Goal: Information Seeking & Learning: Learn about a topic

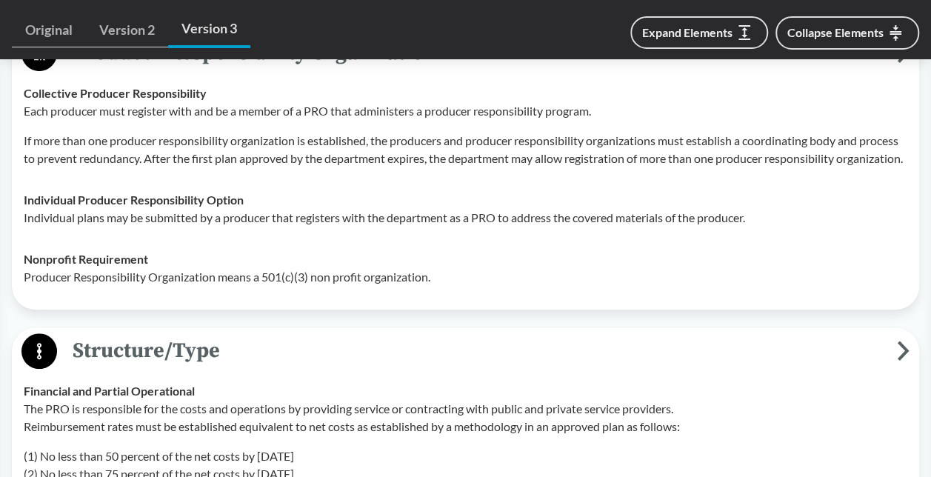
scroll to position [3081, 0]
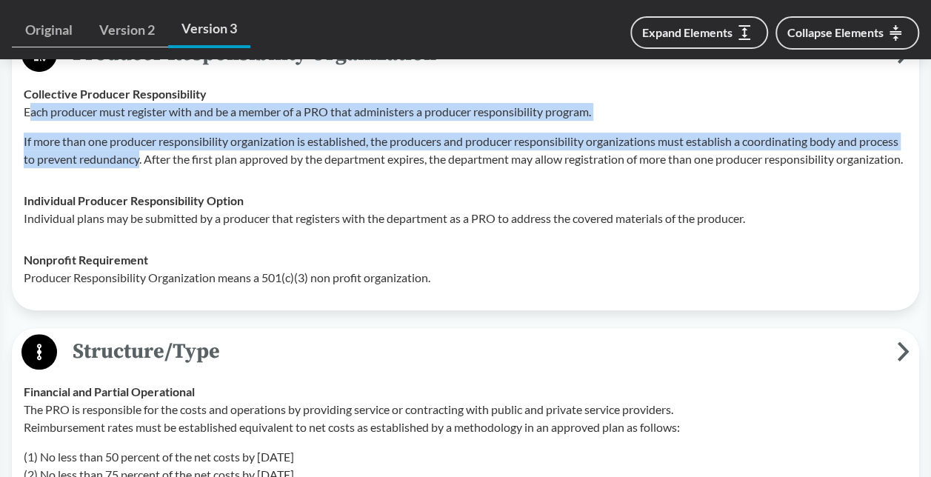
drag, startPoint x: 27, startPoint y: 162, endPoint x: 182, endPoint y: 208, distance: 162.1
click at [182, 168] on div "Each producer must register with and be a member of a PRO that administers a pr…" at bounding box center [465, 135] width 883 height 65
copy div "ach producer must register with and be a member of a PRO that administers a pro…"
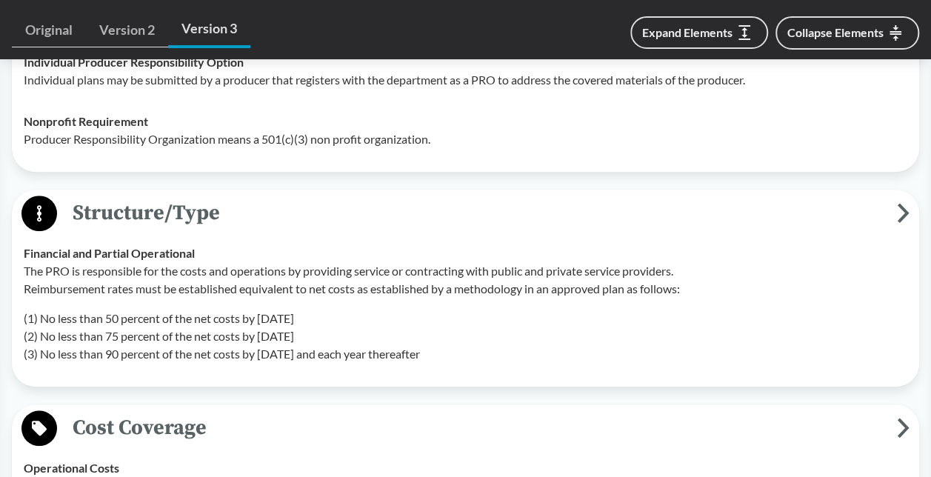
click at [267, 230] on span "Structure/Type" at bounding box center [477, 212] width 840 height 33
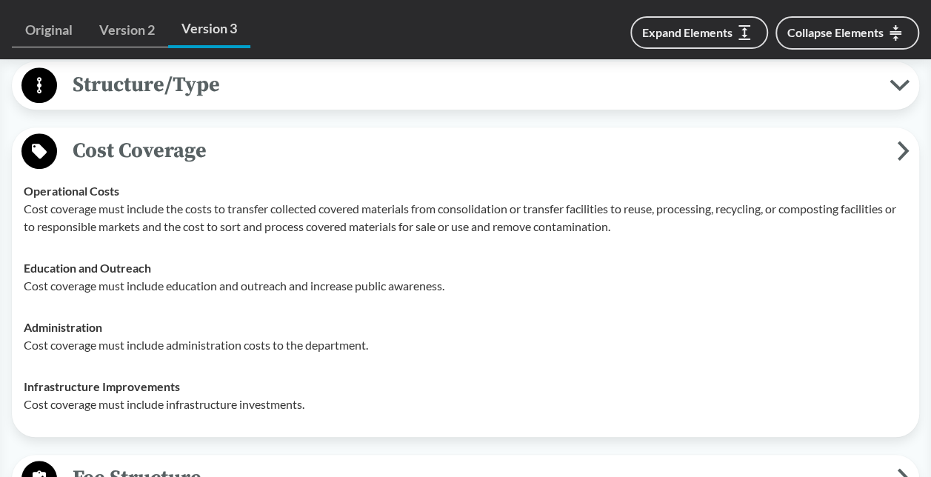
scroll to position [3348, 0]
click at [199, 104] on button "Structure/Type" at bounding box center [465, 85] width 897 height 38
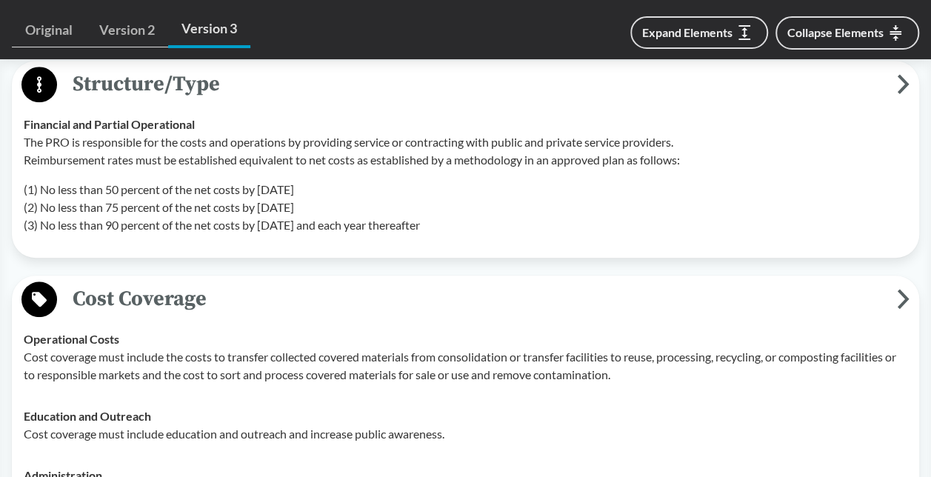
click at [116, 169] on p "The PRO is responsible for the costs and operations by providing service or con…" at bounding box center [465, 151] width 883 height 36
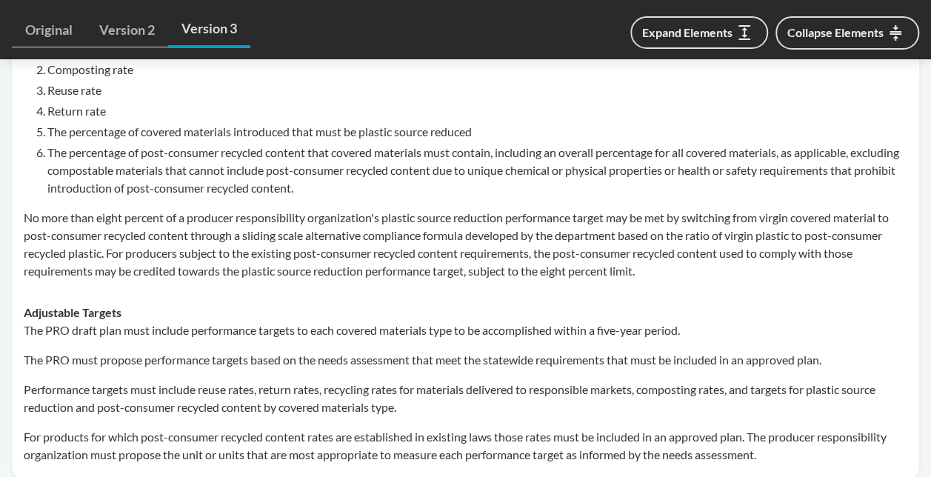
scroll to position [4676, 0]
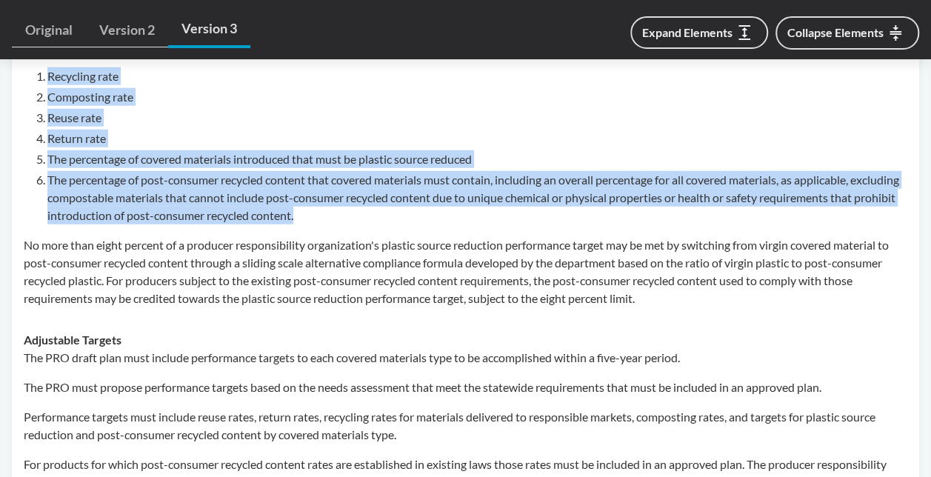
drag, startPoint x: 373, startPoint y: 284, endPoint x: 4, endPoint y: 118, distance: 405.3
copy tbody "Targets Set in Legislation The department must establish statewide requirements…"
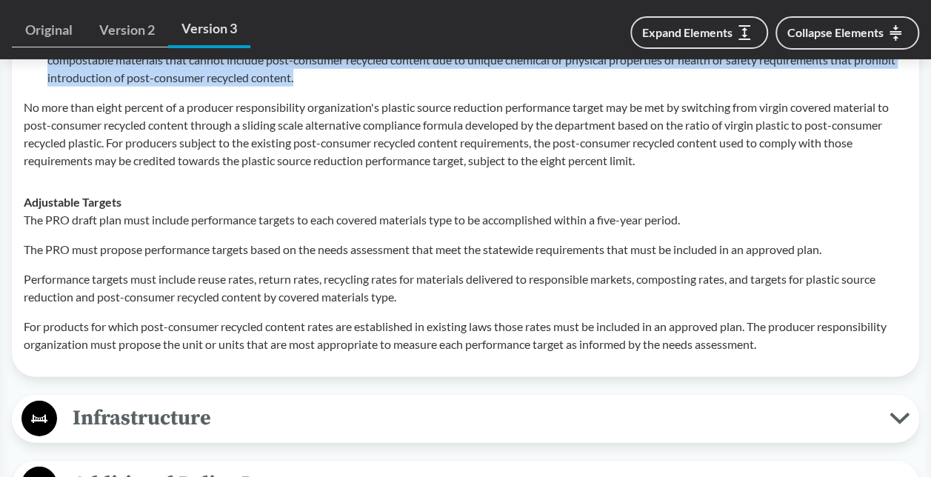
scroll to position [4817, 0]
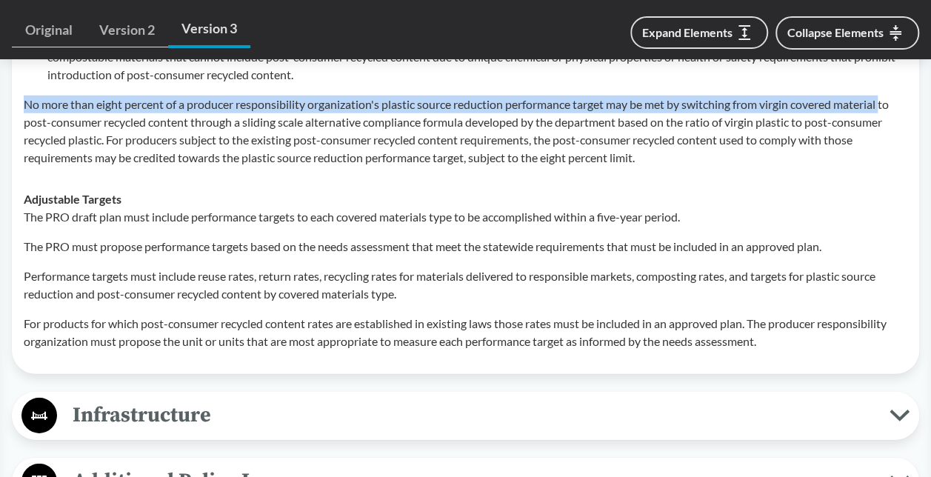
drag, startPoint x: 28, startPoint y: 169, endPoint x: 893, endPoint y: 158, distance: 864.9
click at [893, 158] on div "The department must establish statewide requirements and a date by which those …" at bounding box center [465, 32] width 883 height 270
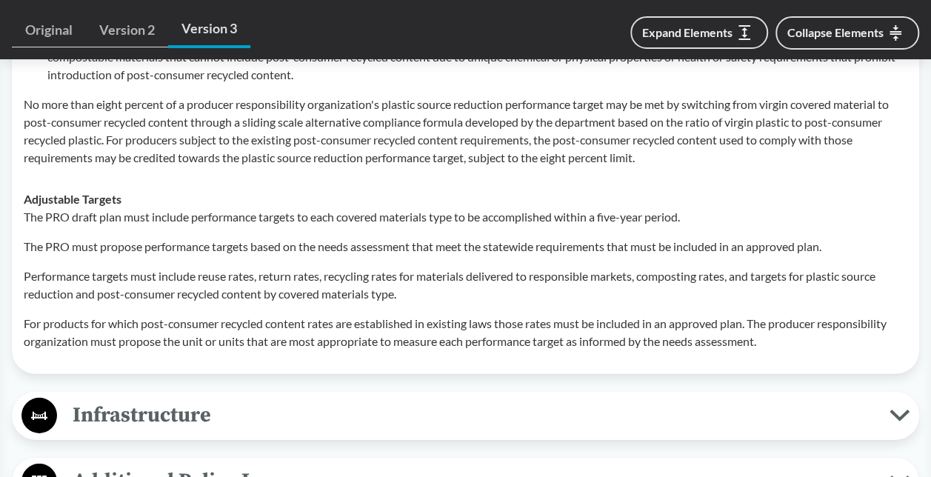
drag, startPoint x: 893, startPoint y: 158, endPoint x: 772, endPoint y: 184, distance: 123.3
click at [772, 167] on p "No more than eight percent of a producer responsibility organization's plastic …" at bounding box center [465, 131] width 883 height 71
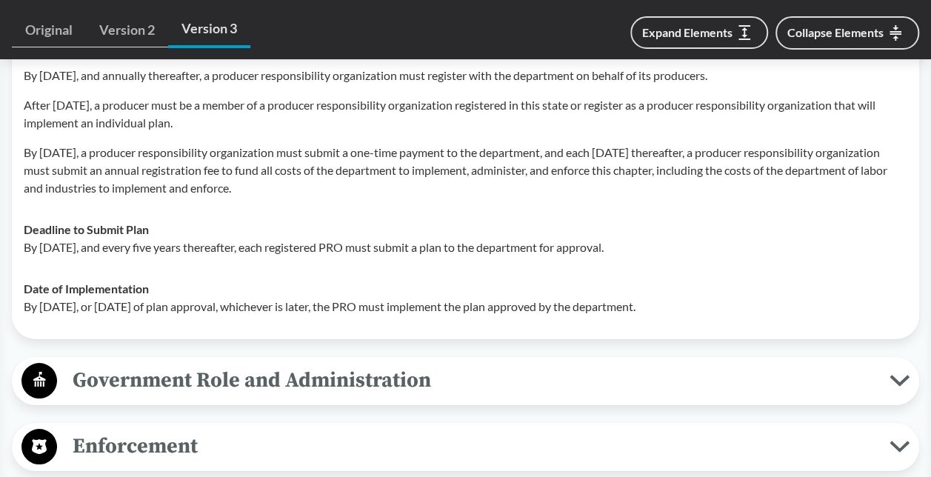
scroll to position [5377, 0]
click at [241, 131] on p "After [DATE], a producer must be a member of a producer responsibility organiza…" at bounding box center [465, 114] width 883 height 36
drag, startPoint x: 761, startPoint y: 362, endPoint x: 748, endPoint y: 366, distance: 13.8
click at [748, 315] on div "Date of Implementation By [DATE], or [DATE] of plan approval, whichever is late…" at bounding box center [465, 297] width 883 height 36
click at [749, 315] on p "By [DATE], or [DATE] of plan approval, whichever is later, the PRO must impleme…" at bounding box center [465, 306] width 883 height 18
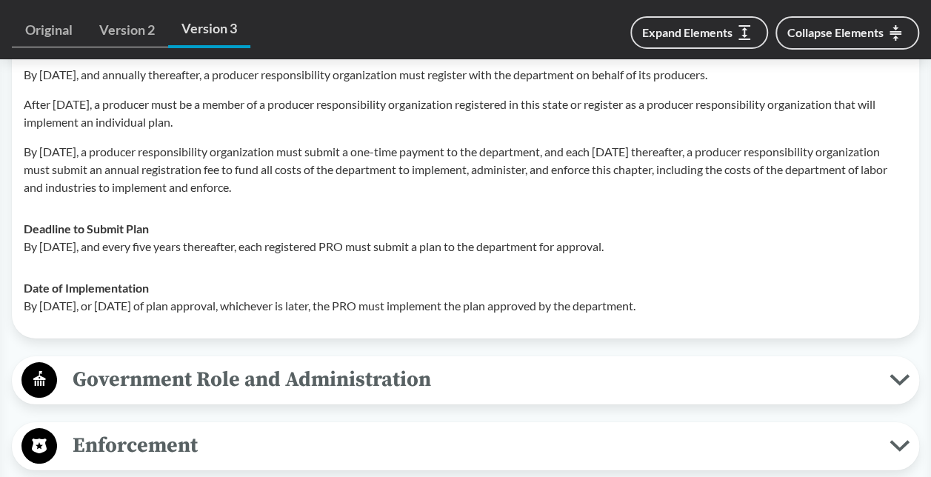
click at [743, 315] on p "By [DATE], or [DATE] of plan approval, whichever is later, the PRO must impleme…" at bounding box center [465, 306] width 883 height 18
drag, startPoint x: 746, startPoint y: 373, endPoint x: 28, endPoint y: 93, distance: 770.4
click at [28, 93] on tbody "Deadline to Register By [DATE], each producer must appoint a producer responsib…" at bounding box center [465, 167] width 897 height 320
drag, startPoint x: 25, startPoint y: 92, endPoint x: 763, endPoint y: 382, distance: 793.3
click at [763, 327] on tbody "Deadline to Register By [DATE], each producer must appoint a producer responsib…" at bounding box center [465, 167] width 897 height 320
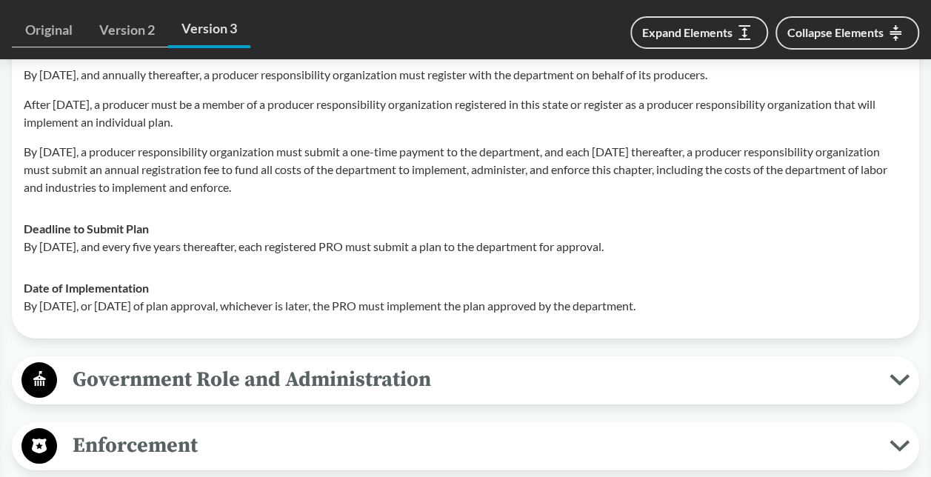
copy tbody "Deadline to Register By [DATE], each producer must appoint a producer responsib…"
click at [40, 235] on strong "Deadline to Submit Plan" at bounding box center [86, 228] width 125 height 14
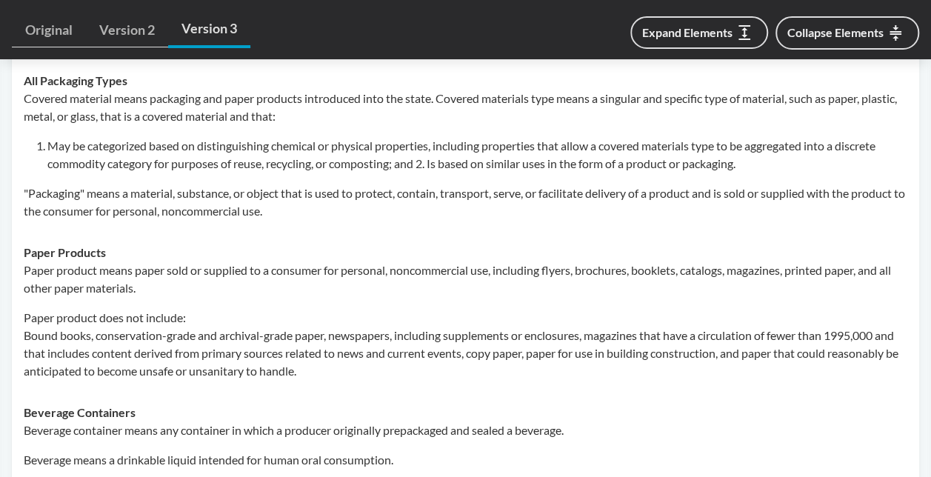
scroll to position [628, 0]
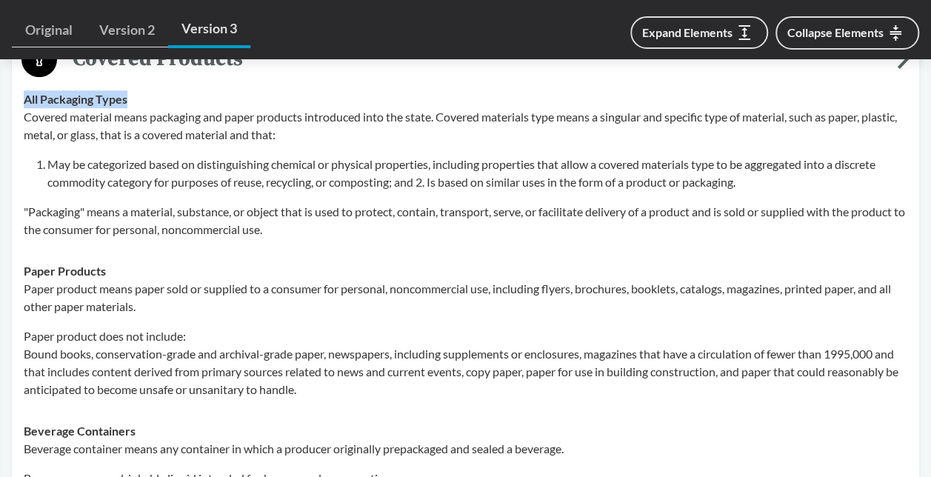
drag, startPoint x: 130, startPoint y: 96, endPoint x: 21, endPoint y: 98, distance: 108.9
click at [21, 98] on td "All Packaging Types Covered material means packaging and paper products introdu…" at bounding box center [465, 164] width 897 height 172
drag, startPoint x: 21, startPoint y: 98, endPoint x: 145, endPoint y: 115, distance: 125.6
click at [145, 115] on p "Covered material means packaging and paper products introduced into the state. …" at bounding box center [465, 126] width 883 height 36
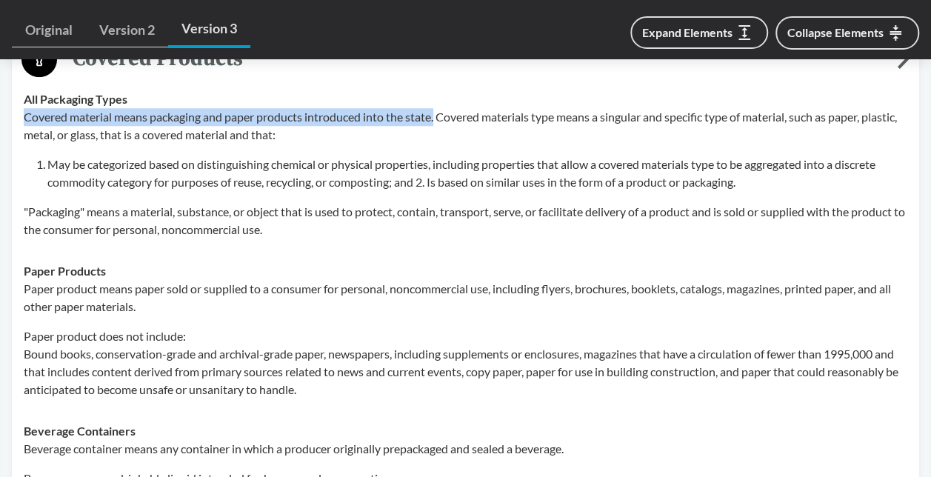
drag, startPoint x: 27, startPoint y: 116, endPoint x: 438, endPoint y: 117, distance: 411.7
click at [438, 117] on p "Covered material means packaging and paper products introduced into the state. …" at bounding box center [465, 126] width 883 height 36
copy p "Covered material means packaging and paper products introduced into the state."
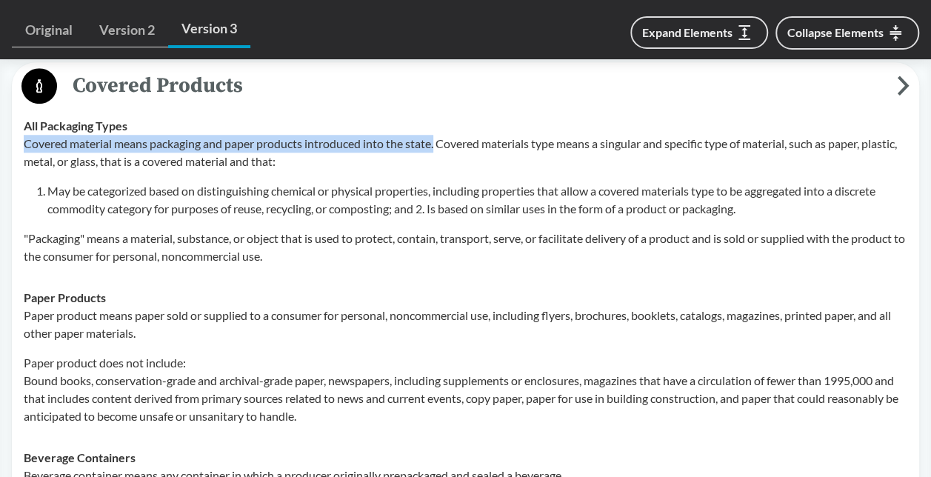
scroll to position [601, 0]
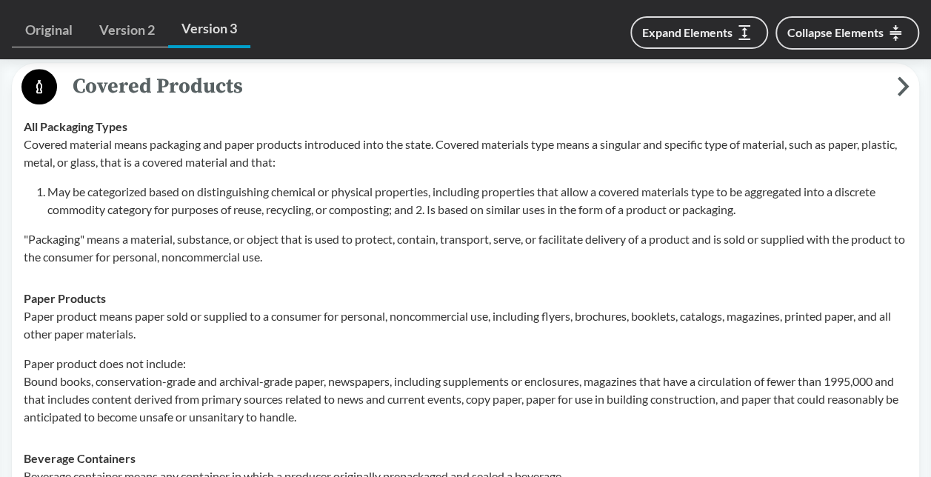
click at [178, 153] on p "Covered material means packaging and paper products introduced into the state. …" at bounding box center [465, 154] width 883 height 36
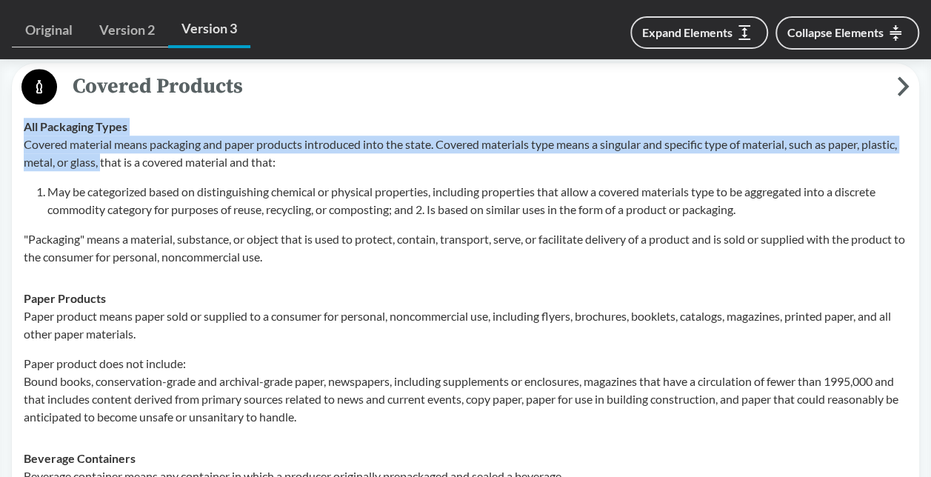
drag, startPoint x: 141, startPoint y: 161, endPoint x: 15, endPoint y: 147, distance: 126.7
copy tbody "All Packaging Types Covered material means packaging and paper products introdu…"
click at [150, 133] on div "All Packaging Types Covered material means packaging and paper products introdu…" at bounding box center [465, 192] width 883 height 148
drag, startPoint x: 138, startPoint y: 161, endPoint x: 17, endPoint y: 150, distance: 121.3
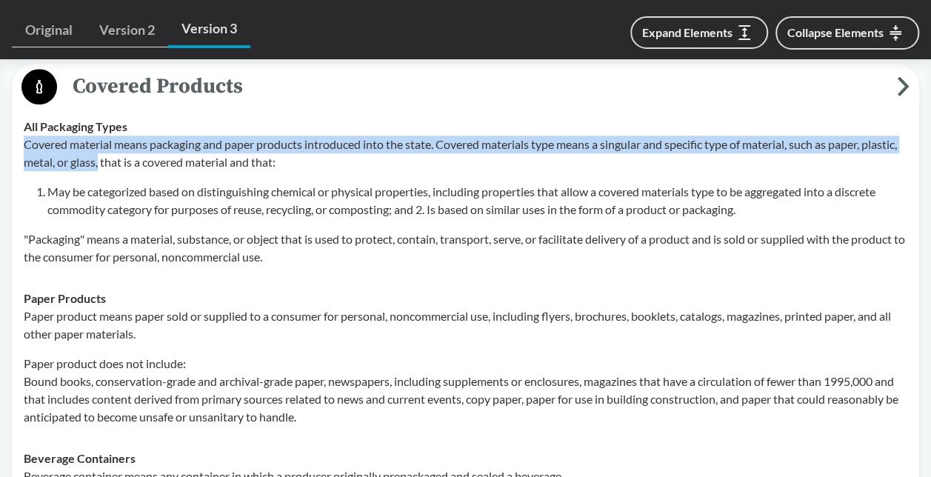
click at [17, 150] on td "All Packaging Types Covered material means packaging and paper products introdu…" at bounding box center [465, 192] width 897 height 172
copy p "Covered material means packaging and paper products introduced into the state. …"
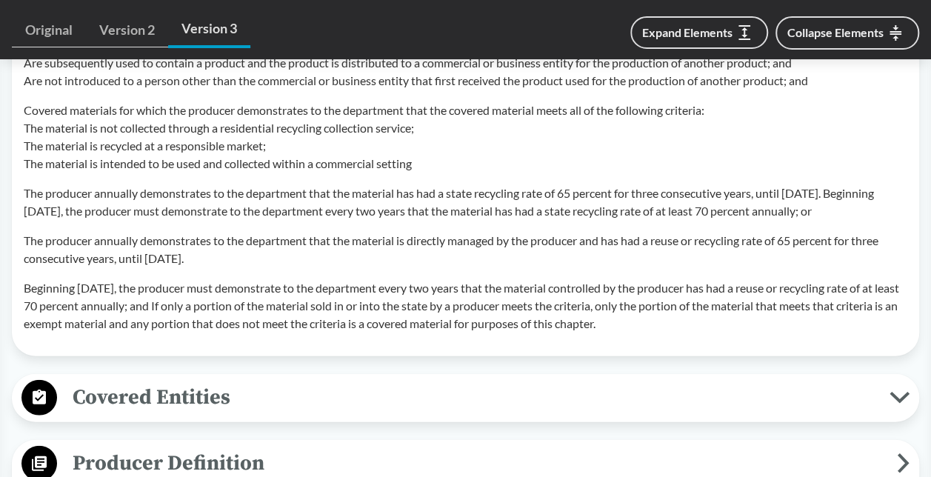
scroll to position [1657, 0]
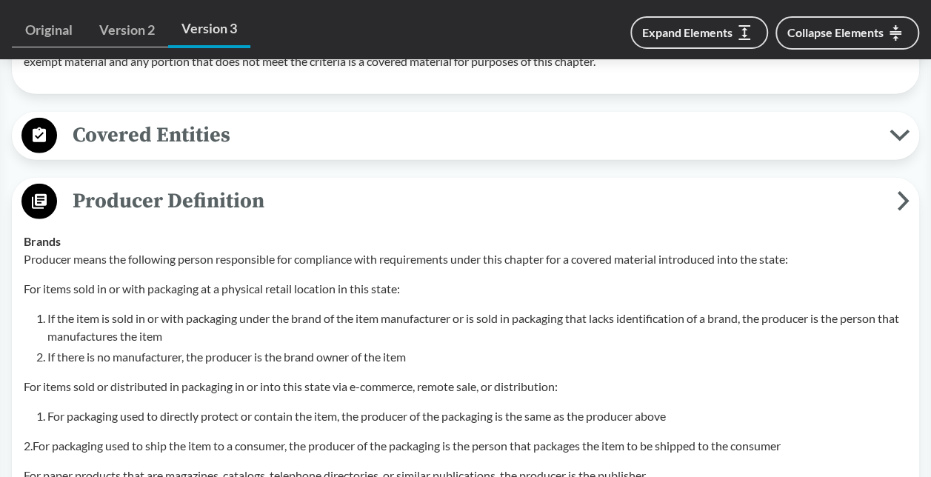
scroll to position [1921, 0]
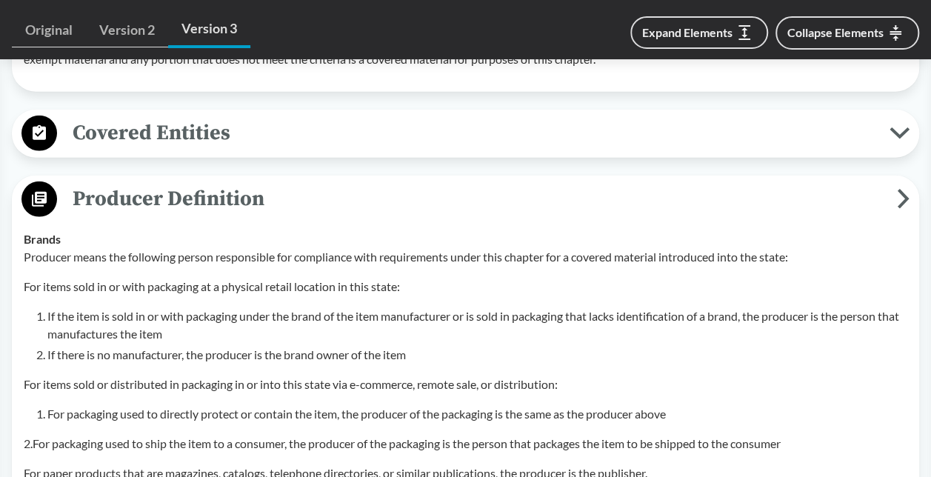
click at [252, 215] on span "Producer Definition" at bounding box center [477, 198] width 840 height 33
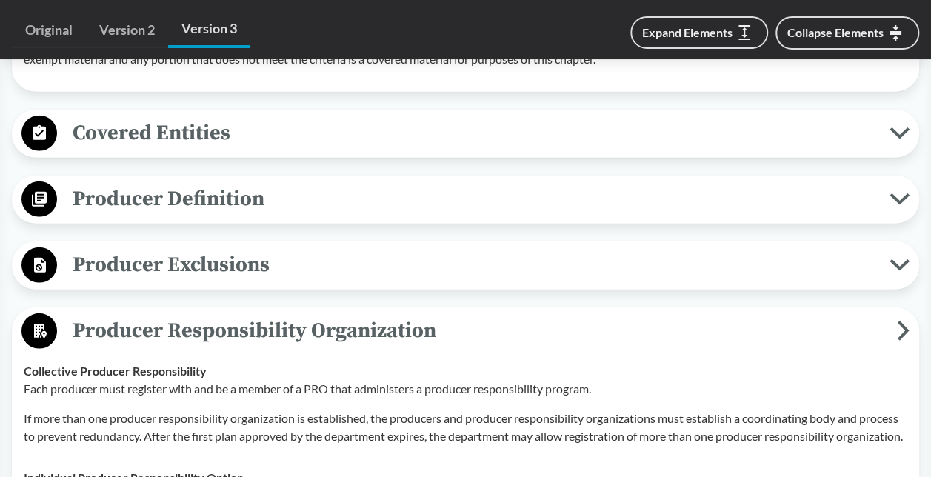
click at [258, 153] on button "Covered Entities" at bounding box center [465, 134] width 897 height 38
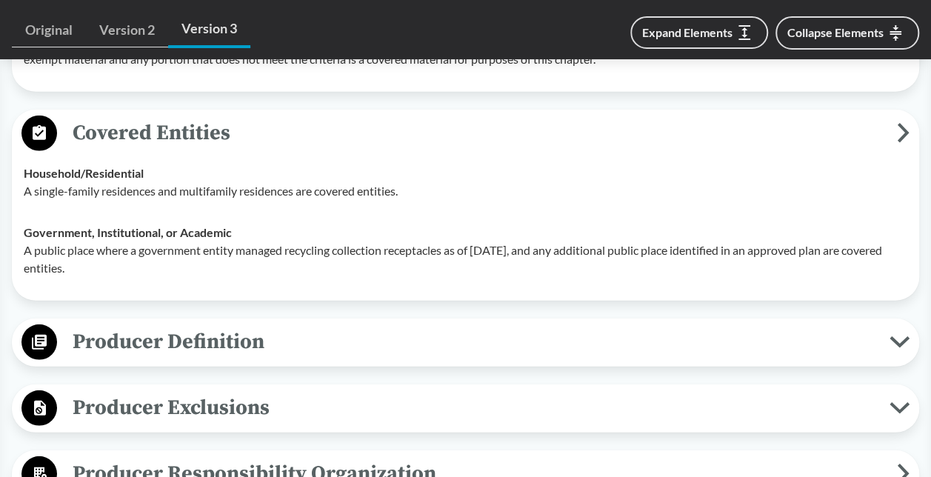
click at [238, 358] on span "Producer Definition" at bounding box center [473, 341] width 832 height 33
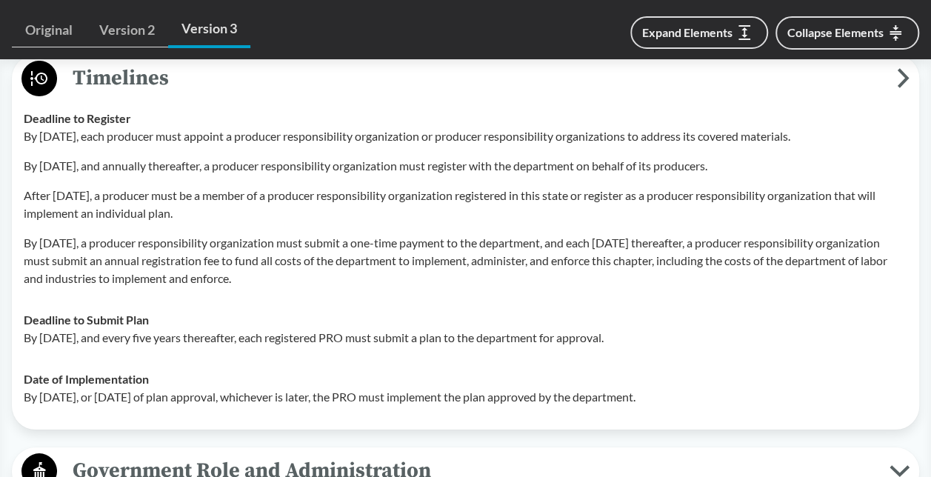
scroll to position [5428, 0]
click at [123, 96] on span "Timelines" at bounding box center [477, 78] width 840 height 33
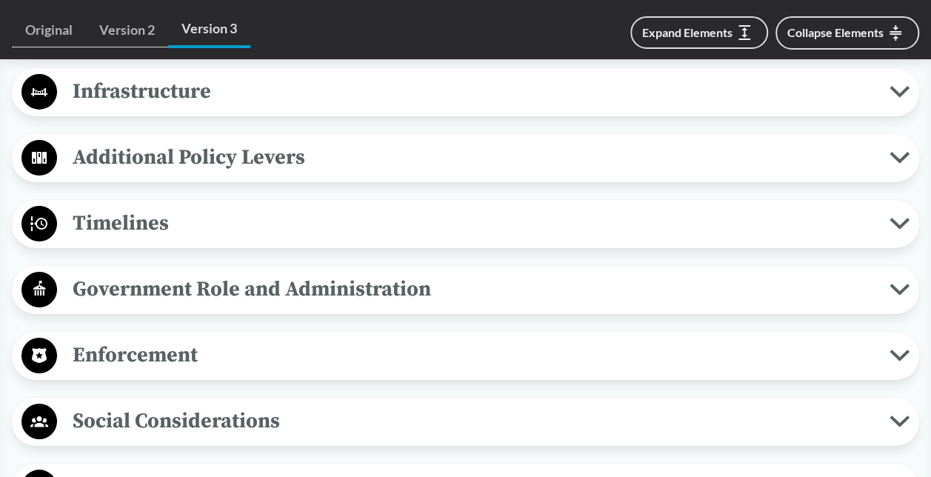
scroll to position [5282, 0]
click at [118, 109] on span "Infrastructure" at bounding box center [473, 92] width 832 height 33
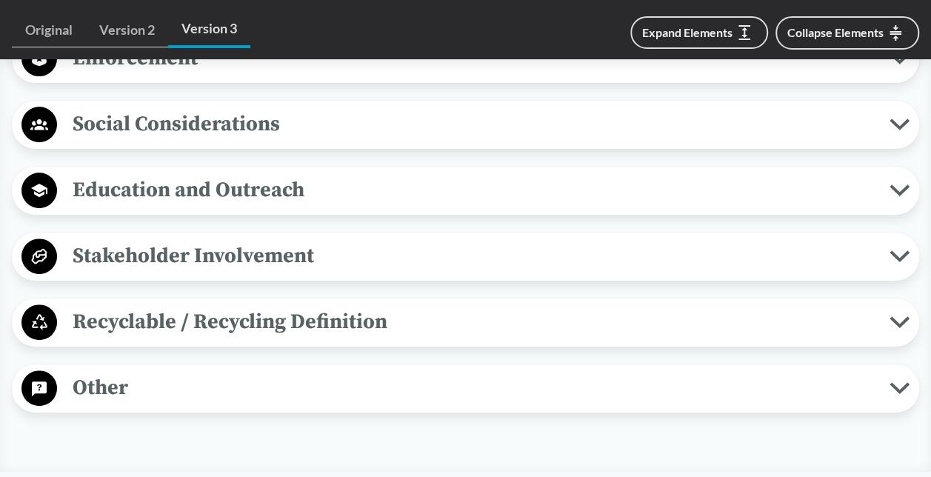
scroll to position [5742, 0]
click at [204, 143] on button "Social Considerations" at bounding box center [465, 124] width 897 height 38
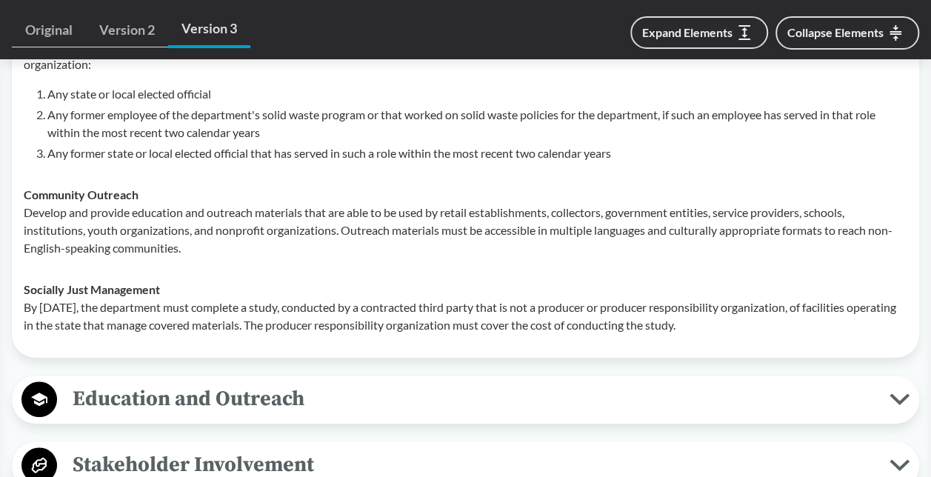
scroll to position [5849, 0]
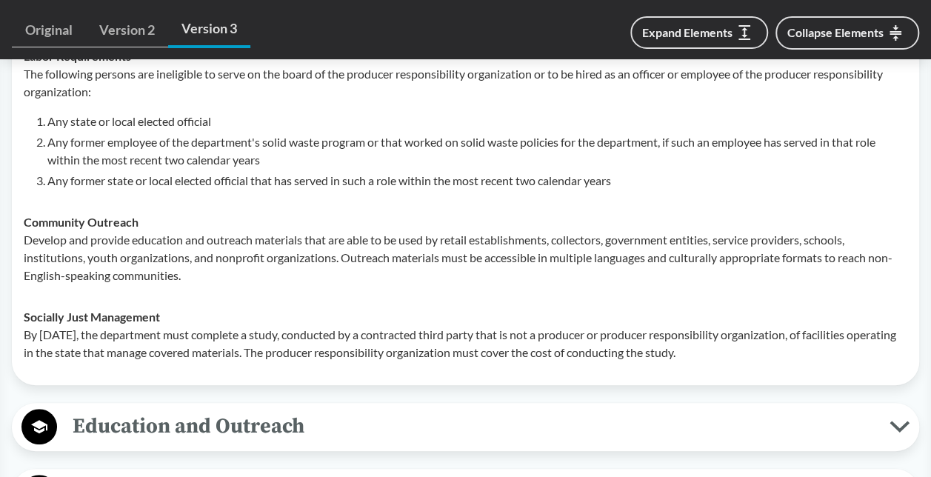
click at [219, 33] on span "Social Considerations" at bounding box center [477, 15] width 840 height 33
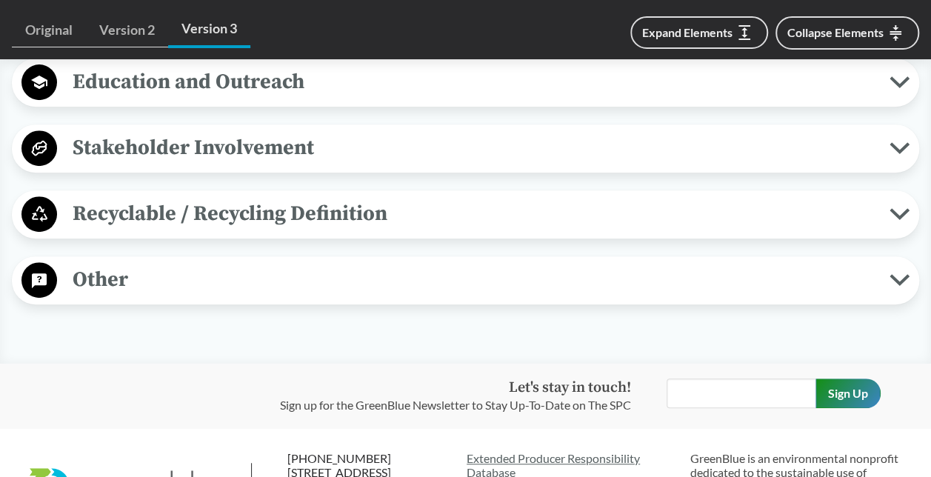
click at [184, 98] on span "Education and Outreach" at bounding box center [473, 81] width 832 height 33
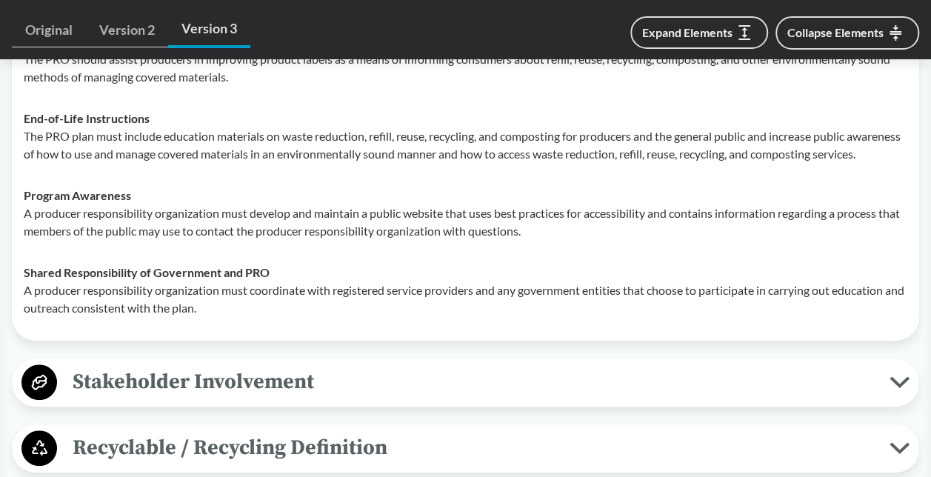
scroll to position [5931, 0]
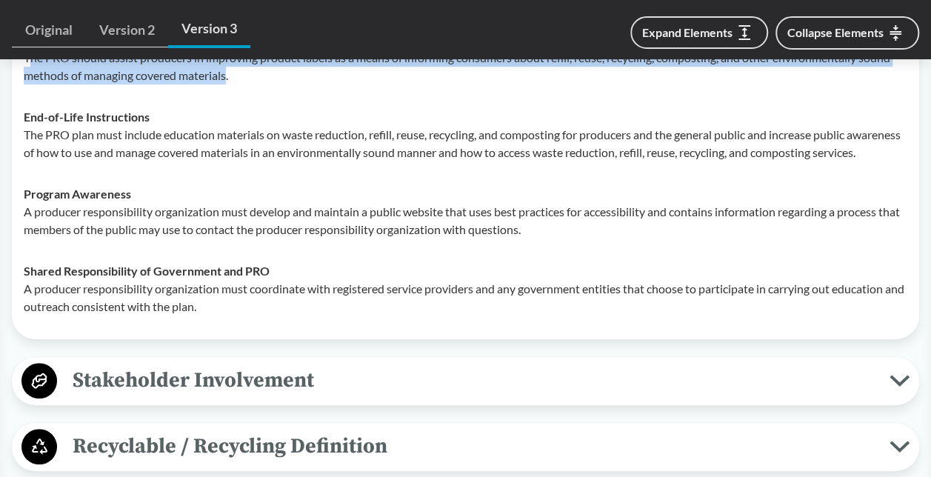
drag, startPoint x: 230, startPoint y: 136, endPoint x: 30, endPoint y: 120, distance: 200.5
click at [30, 84] on p "The PRO should assist producers in improving product labels as a means of infor…" at bounding box center [465, 67] width 883 height 36
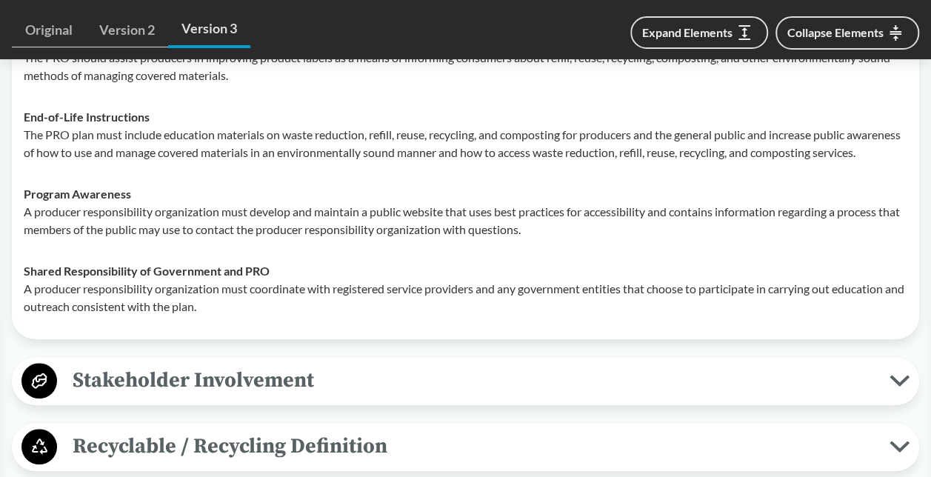
drag, startPoint x: 30, startPoint y: 120, endPoint x: 220, endPoint y: 199, distance: 206.1
click at [220, 161] on p "The PRO plan must include education materials on waste reduction, refill, reuse…" at bounding box center [465, 144] width 883 height 36
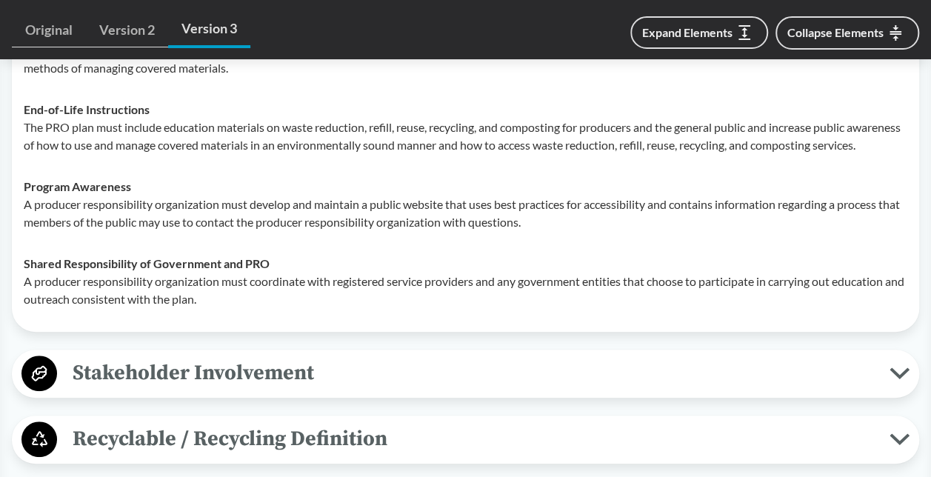
scroll to position [5904, 0]
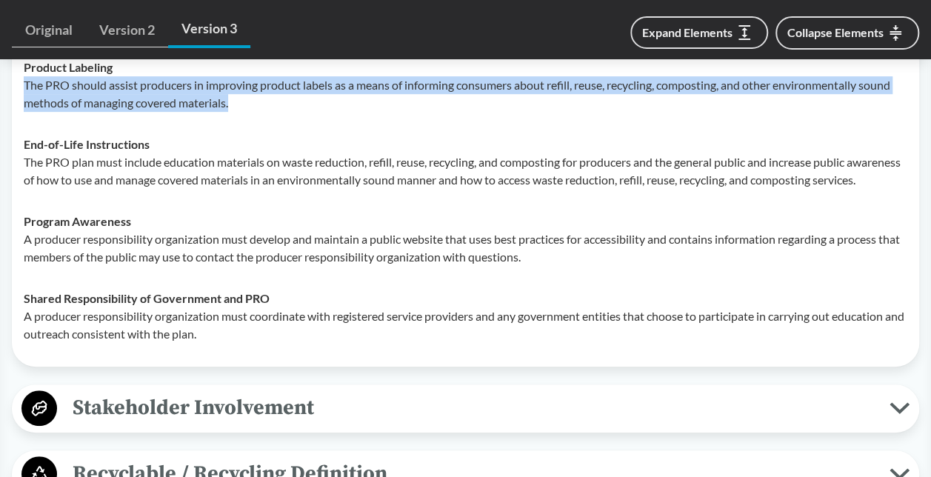
drag, startPoint x: 237, startPoint y: 176, endPoint x: 24, endPoint y: 150, distance: 214.9
click at [24, 112] on p "The PRO should assist producers in improving product labels as a means of infor…" at bounding box center [465, 94] width 883 height 36
copy p "The PRO should assist producers in improving product labels as a means of infor…"
click at [234, 124] on td "Product Labeling The PRO should assist producers in improving product labels as…" at bounding box center [465, 85] width 897 height 77
drag, startPoint x: 235, startPoint y: 176, endPoint x: 24, endPoint y: 131, distance: 216.5
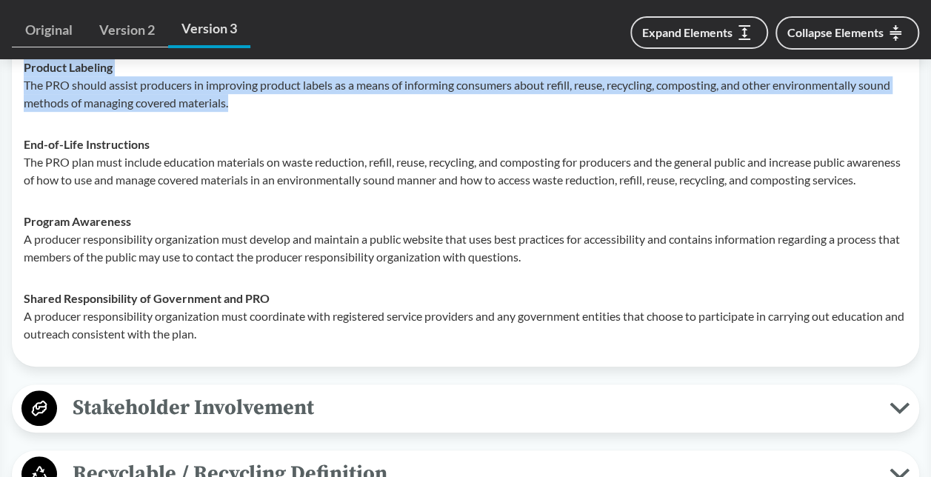
click at [24, 112] on div "Product Labeling The PRO should assist producers in improving product labels as…" at bounding box center [465, 84] width 883 height 53
drag, startPoint x: 24, startPoint y: 131, endPoint x: 46, endPoint y: 148, distance: 28.0
click at [46, 112] on p "The PRO should assist producers in improving product labels as a means of infor…" at bounding box center [465, 94] width 883 height 36
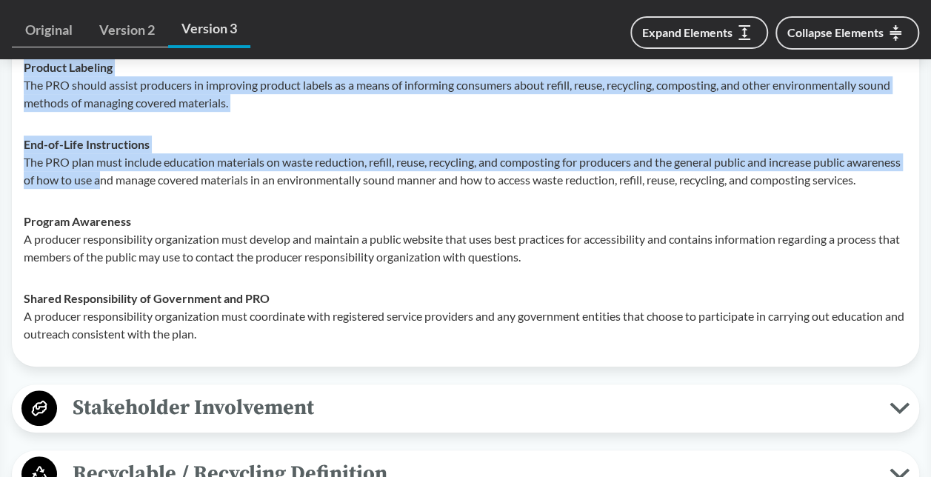
drag, startPoint x: 21, startPoint y: 127, endPoint x: 155, endPoint y: 238, distance: 173.0
click at [155, 238] on tbody "Product Labeling The PRO should assist producers in improving product labels as…" at bounding box center [465, 201] width 897 height 308
click at [155, 189] on p "The PRO plan must include education materials on waste reduction, refill, reuse…" at bounding box center [465, 171] width 883 height 36
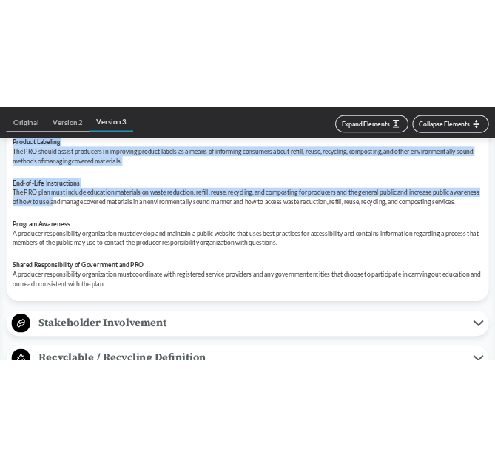
scroll to position [5708, 0]
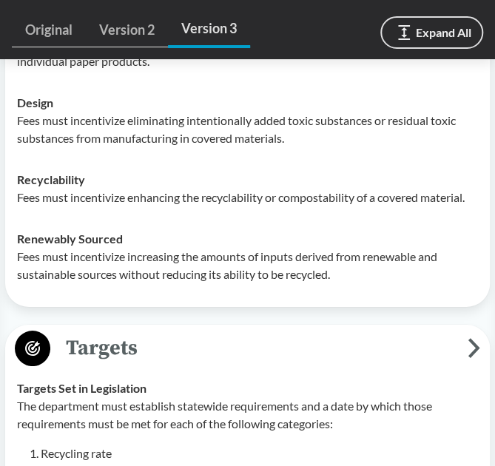
click at [315, 307] on div "Eco-Modulation Recycled Content Fees must incentivize increasing the proportion…" at bounding box center [247, 31] width 485 height 552
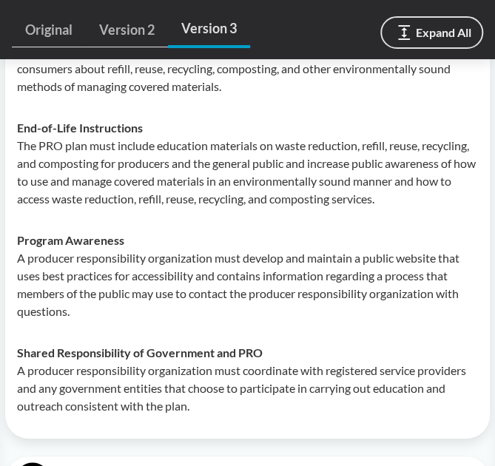
scroll to position [7414, 0]
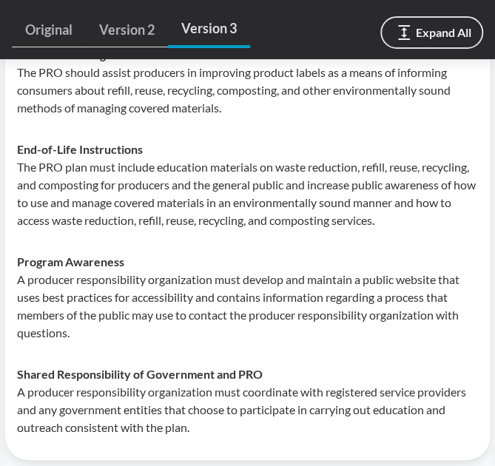
click at [255, 272] on td "Program Awareness A producer responsibility organization must develop and maint…" at bounding box center [247, 297] width 475 height 113
click at [228, 223] on p "The PRO plan must include education materials on waste reduction, refill, reuse…" at bounding box center [247, 193] width 461 height 71
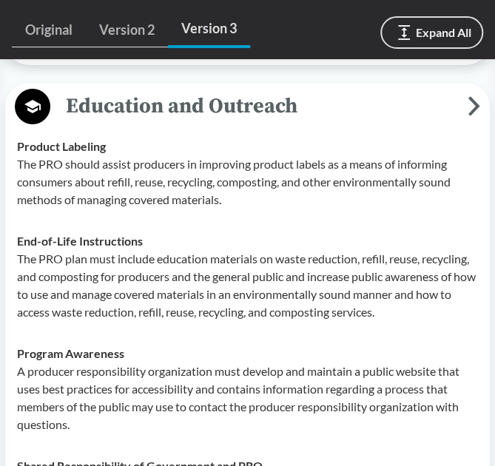
scroll to position [7321, 0]
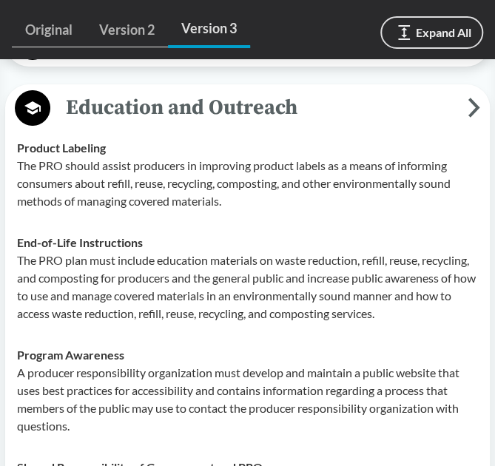
click at [282, 210] on p "The PRO should assist producers in improving product labels as a means of infor…" at bounding box center [247, 183] width 461 height 53
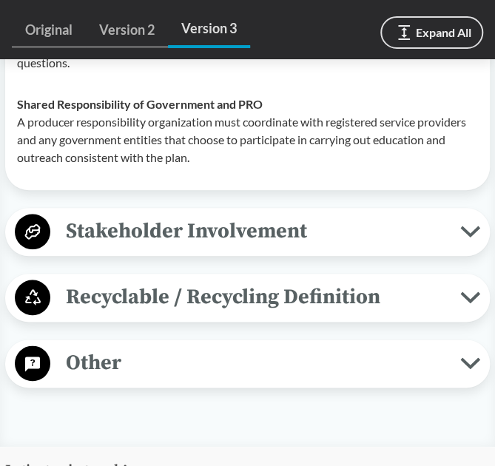
click at [238, 248] on span "Stakeholder Involvement" at bounding box center [255, 231] width 410 height 33
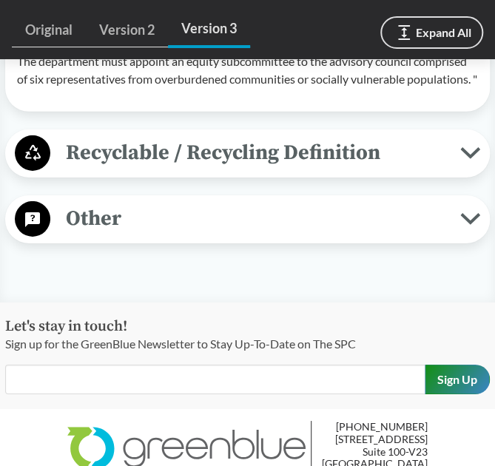
click at [145, 170] on span "Recyclable / Recycling Definition" at bounding box center [255, 152] width 410 height 33
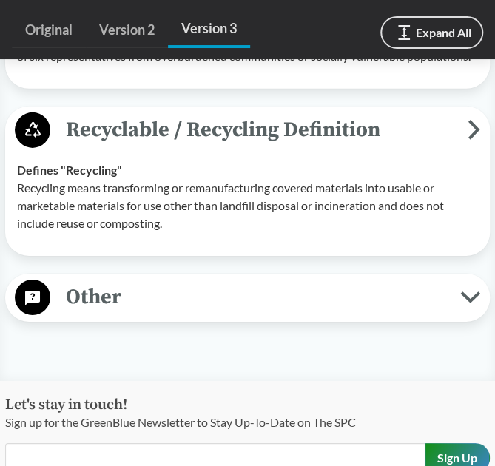
scroll to position [8588, 0]
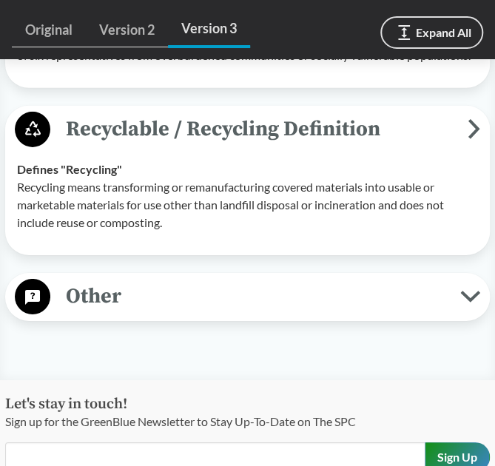
click at [167, 313] on span "Other" at bounding box center [255, 296] width 410 height 33
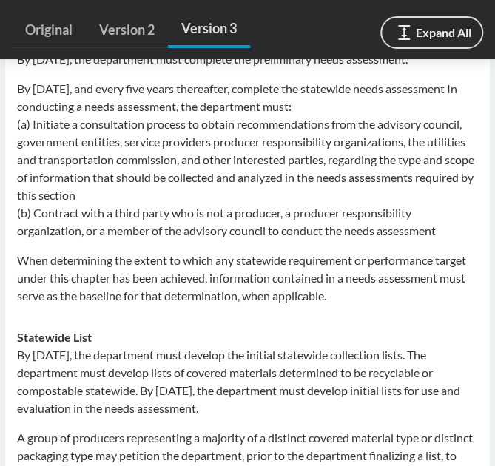
scroll to position [9074, 0]
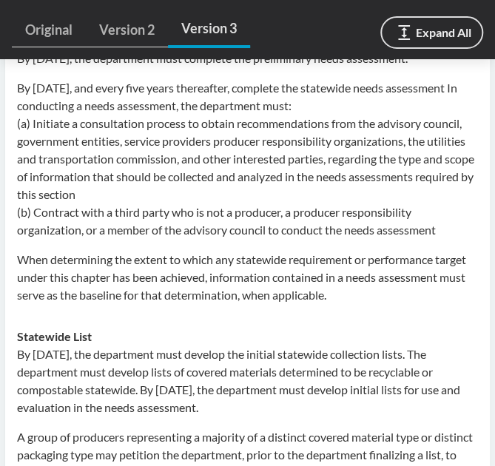
click at [191, 239] on p "By [DATE], and every five years thereafter, complete the statewide needs assess…" at bounding box center [247, 159] width 461 height 160
click at [174, 239] on p "By [DATE], and every five years thereafter, complete the statewide needs assess…" at bounding box center [247, 159] width 461 height 160
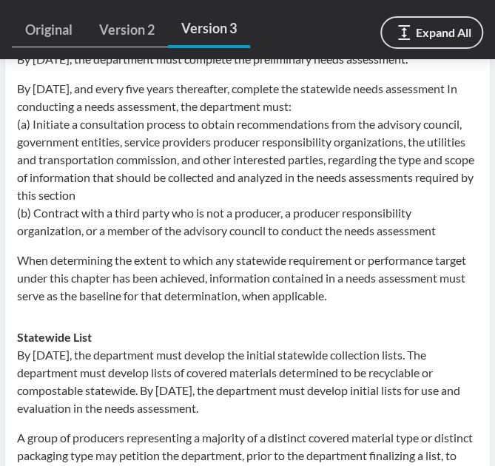
scroll to position [9369, 0]
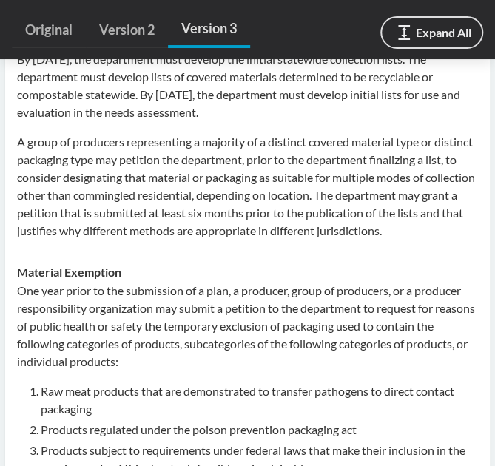
click at [170, 240] on p "A group of producers representing a majority of a distinct covered material typ…" at bounding box center [247, 186] width 461 height 107
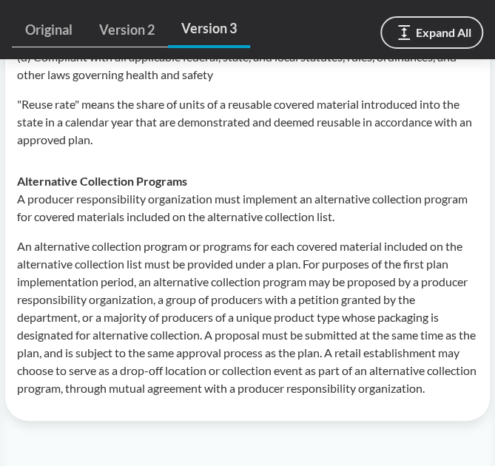
scroll to position [10425, 0]
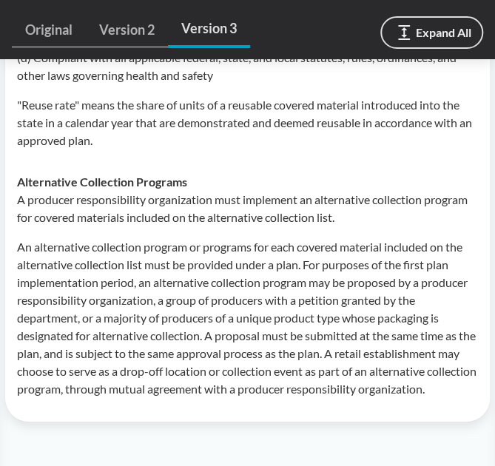
click at [259, 150] on p ""Reuse rate" means the share of units of a reusable covered material introduced…" at bounding box center [247, 122] width 461 height 53
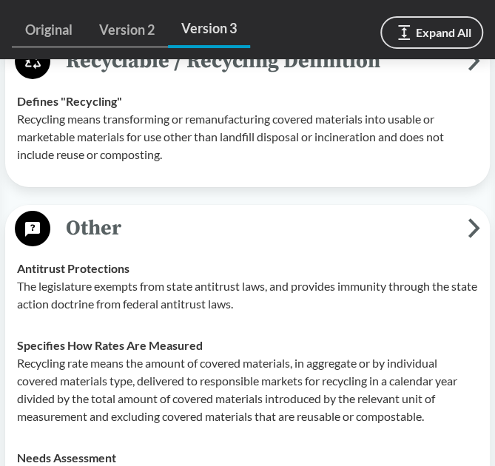
scroll to position [8650, 0]
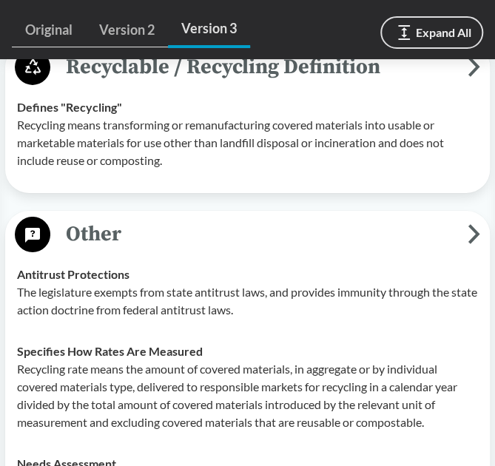
click at [270, 251] on span "Other" at bounding box center [259, 234] width 418 height 33
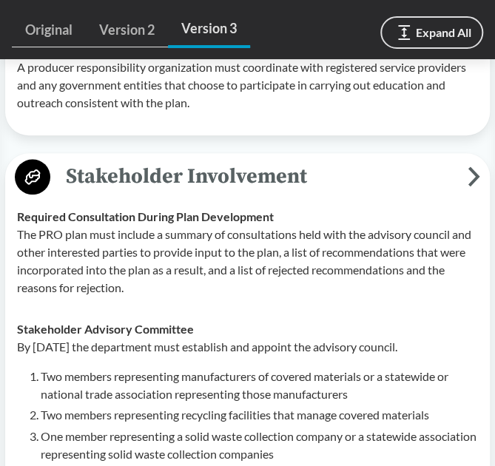
scroll to position [7739, 0]
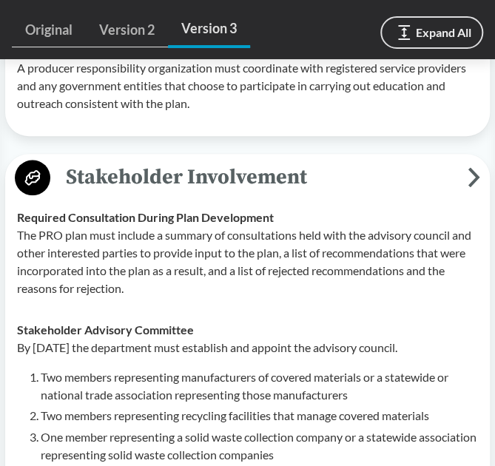
click at [211, 194] on span "Stakeholder Involvement" at bounding box center [259, 177] width 418 height 33
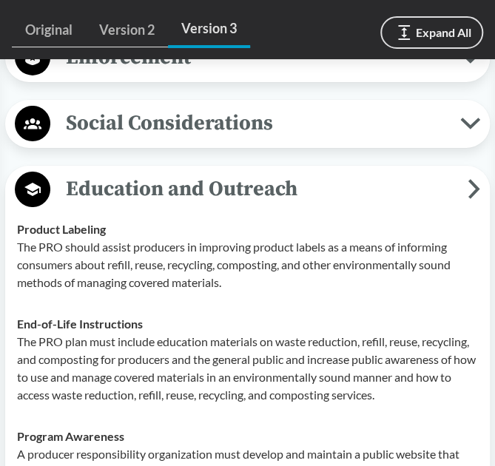
scroll to position [7186, 0]
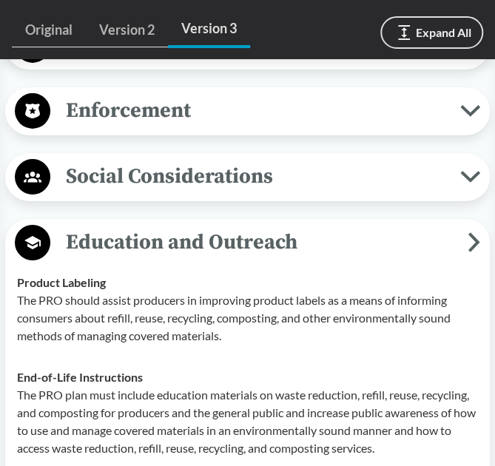
click at [198, 259] on span "Education and Outreach" at bounding box center [259, 242] width 418 height 33
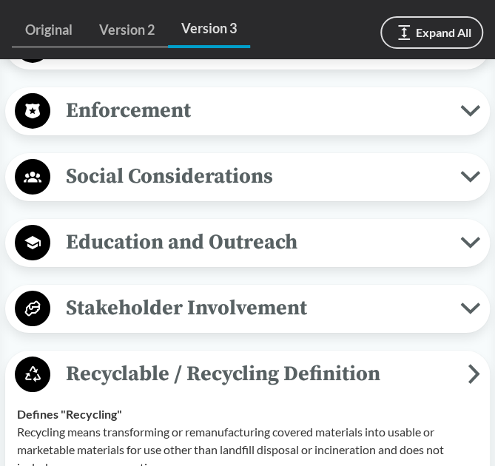
click at [224, 126] on span "Enforcement" at bounding box center [255, 110] width 410 height 33
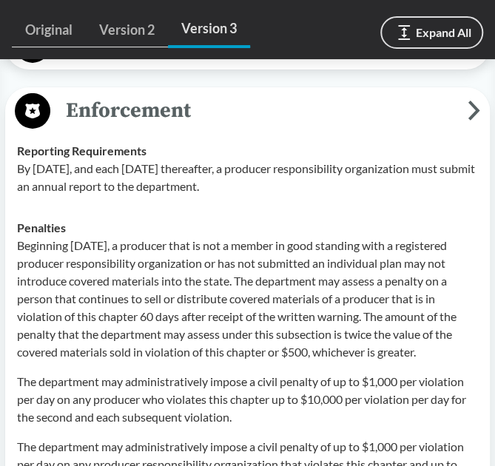
click at [224, 126] on span "Enforcement" at bounding box center [259, 110] width 418 height 33
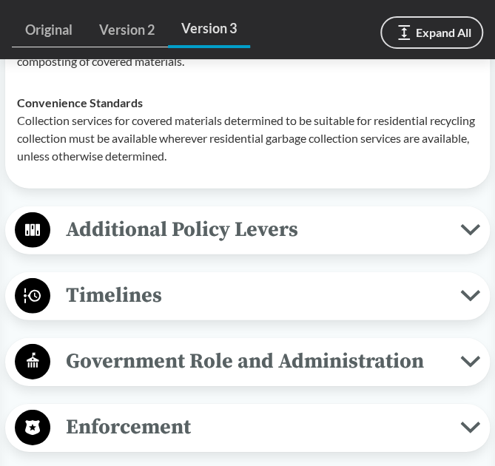
scroll to position [6865, 0]
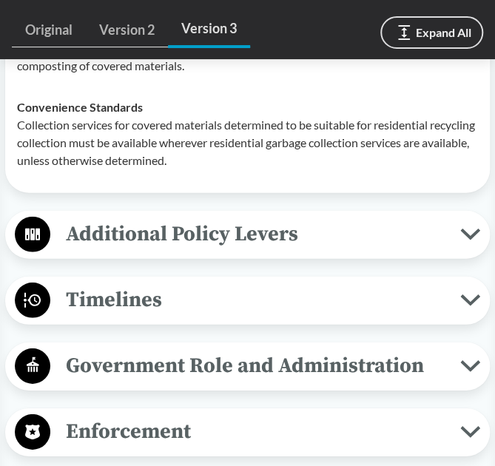
click at [227, 251] on span "Additional Policy Levers" at bounding box center [255, 234] width 410 height 33
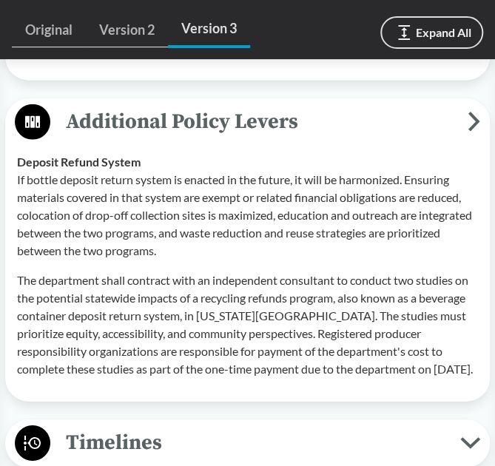
click at [197, 138] on span "Additional Policy Levers" at bounding box center [259, 121] width 418 height 33
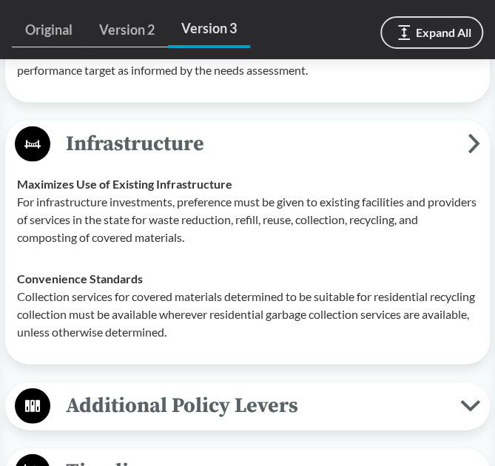
click at [183, 161] on span "Infrastructure" at bounding box center [259, 143] width 418 height 33
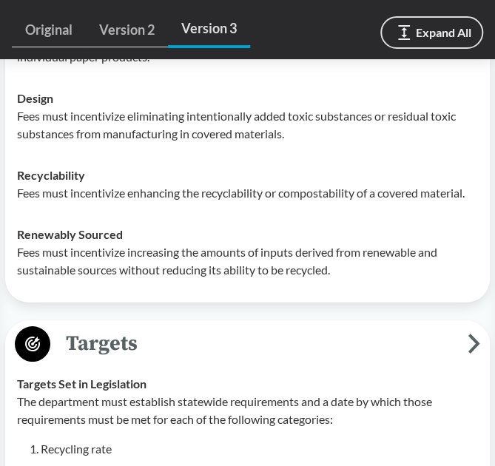
scroll to position [5711, 0]
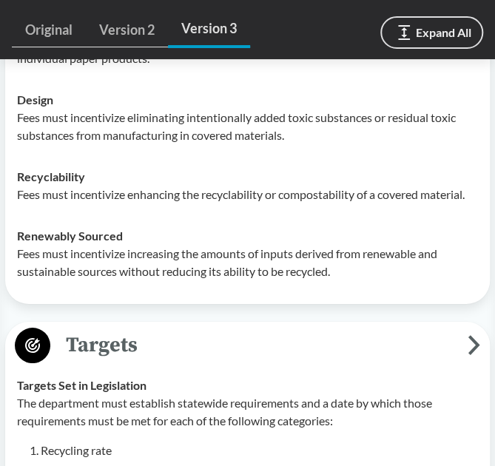
click at [197, 362] on span "Targets" at bounding box center [259, 345] width 418 height 33
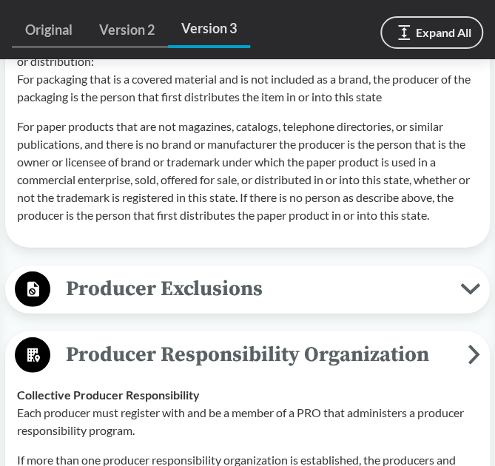
scroll to position [3887, 0]
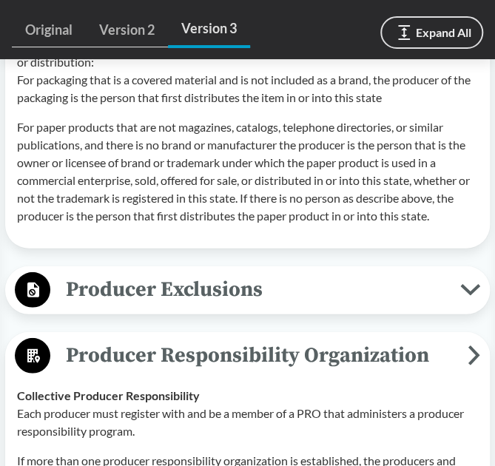
click at [180, 307] on span "Producer Exclusions" at bounding box center [255, 289] width 410 height 33
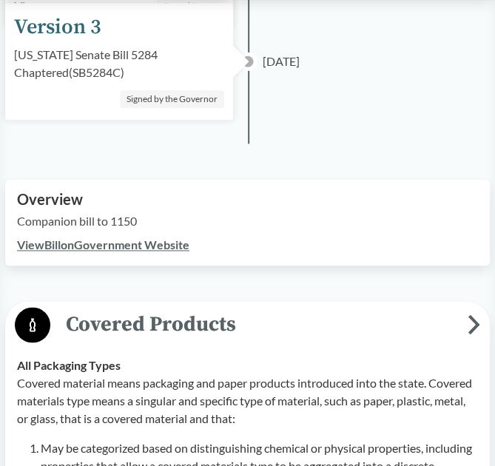
scroll to position [353, 0]
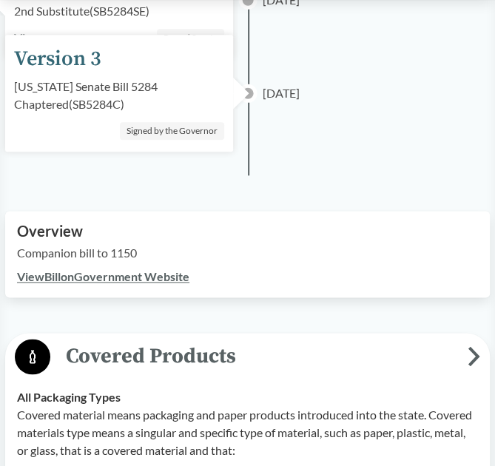
click at [136, 349] on span "Covered Products" at bounding box center [259, 356] width 418 height 33
